Goal: Task Accomplishment & Management: Manage account settings

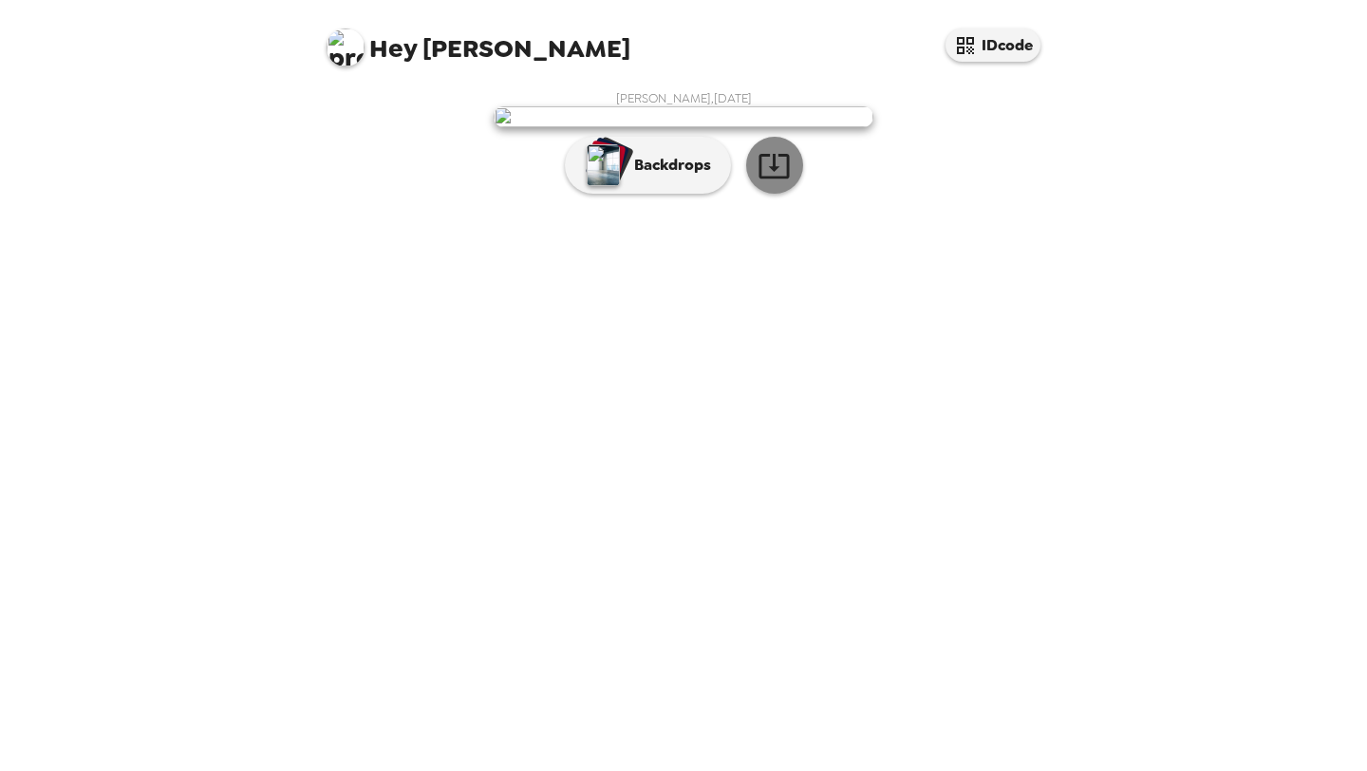
click at [770, 178] on icon "button" at bounding box center [774, 166] width 30 height 25
